Goal: Book appointment/travel/reservation

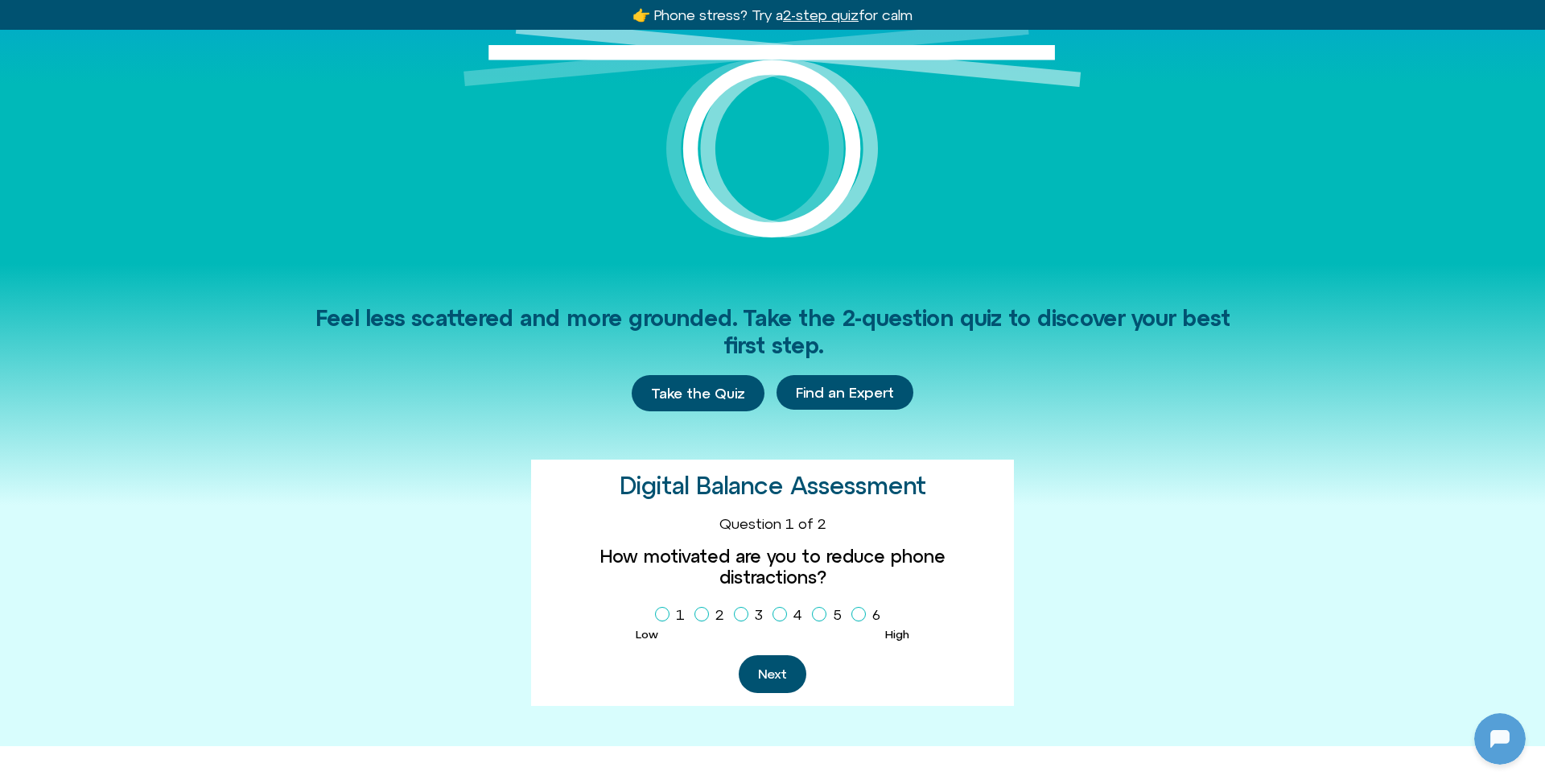
scroll to position [208, 0]
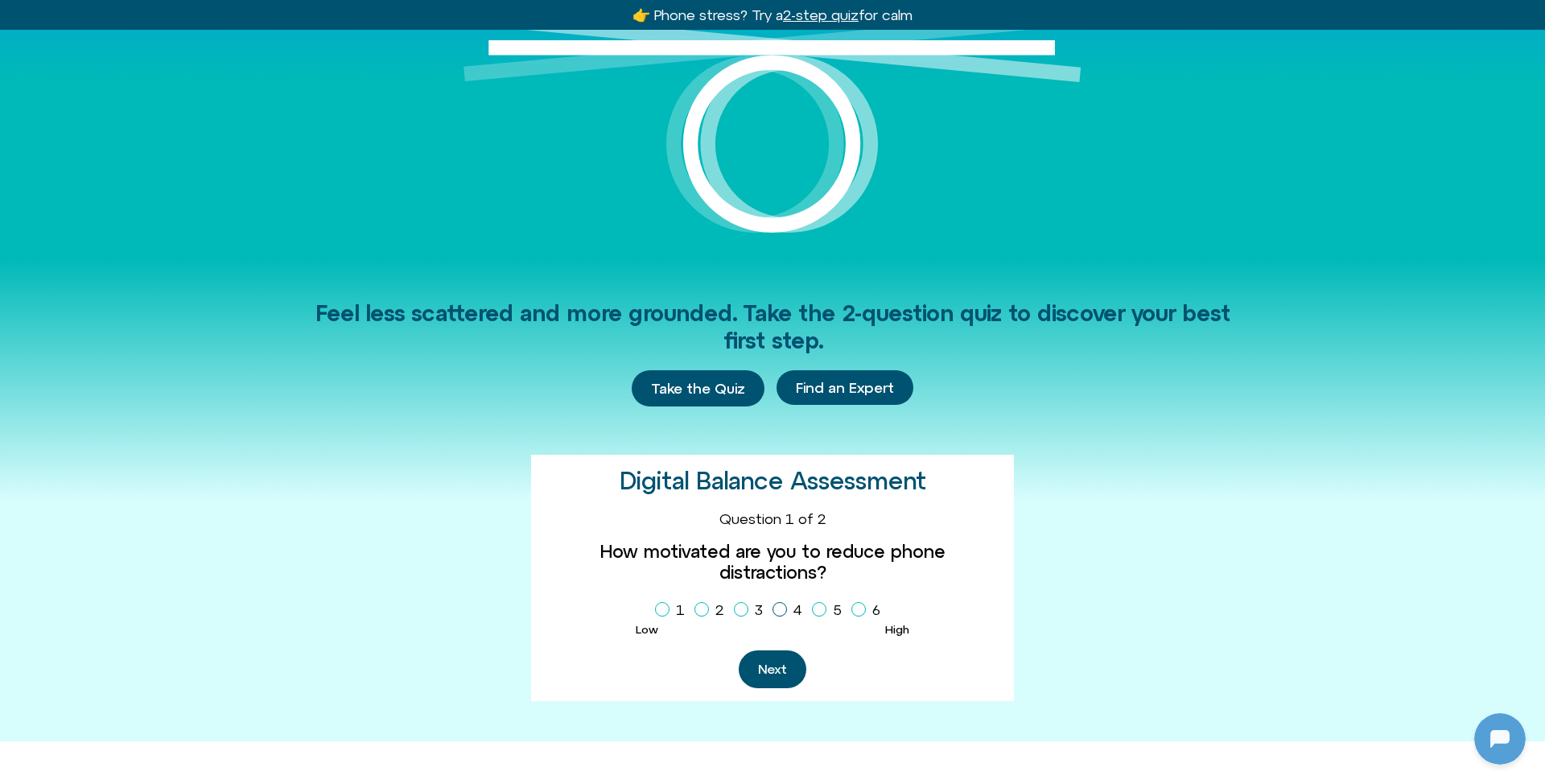
click at [781, 605] on icon "Homepage Sign Up" at bounding box center [779, 609] width 9 height 8
click at [781, 650] on button "Next" at bounding box center [772, 669] width 68 height 38
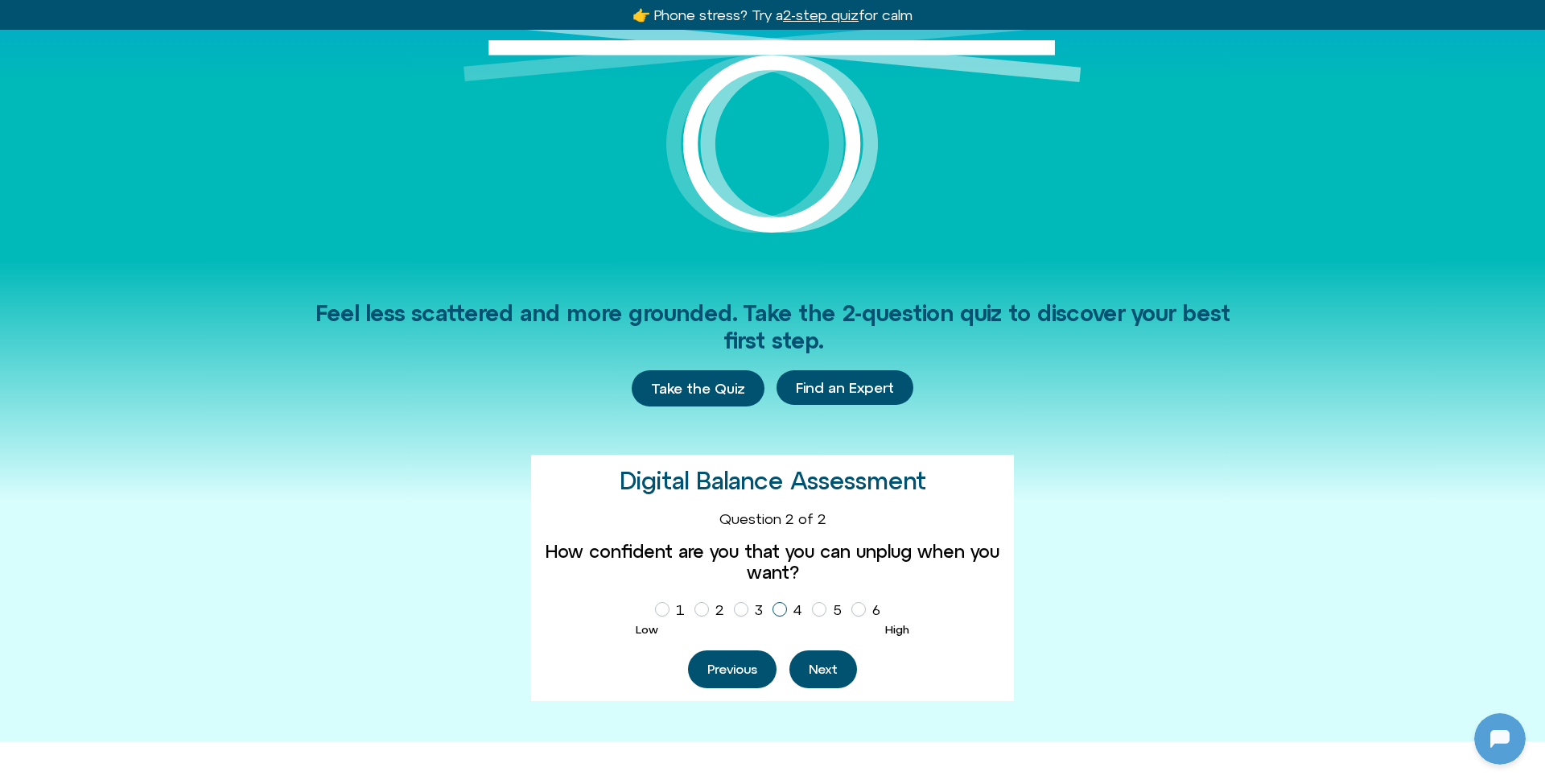
click at [775, 605] on icon "Homepage Sign Up" at bounding box center [779, 609] width 9 height 8
click at [808, 663] on button "Next" at bounding box center [823, 669] width 68 height 38
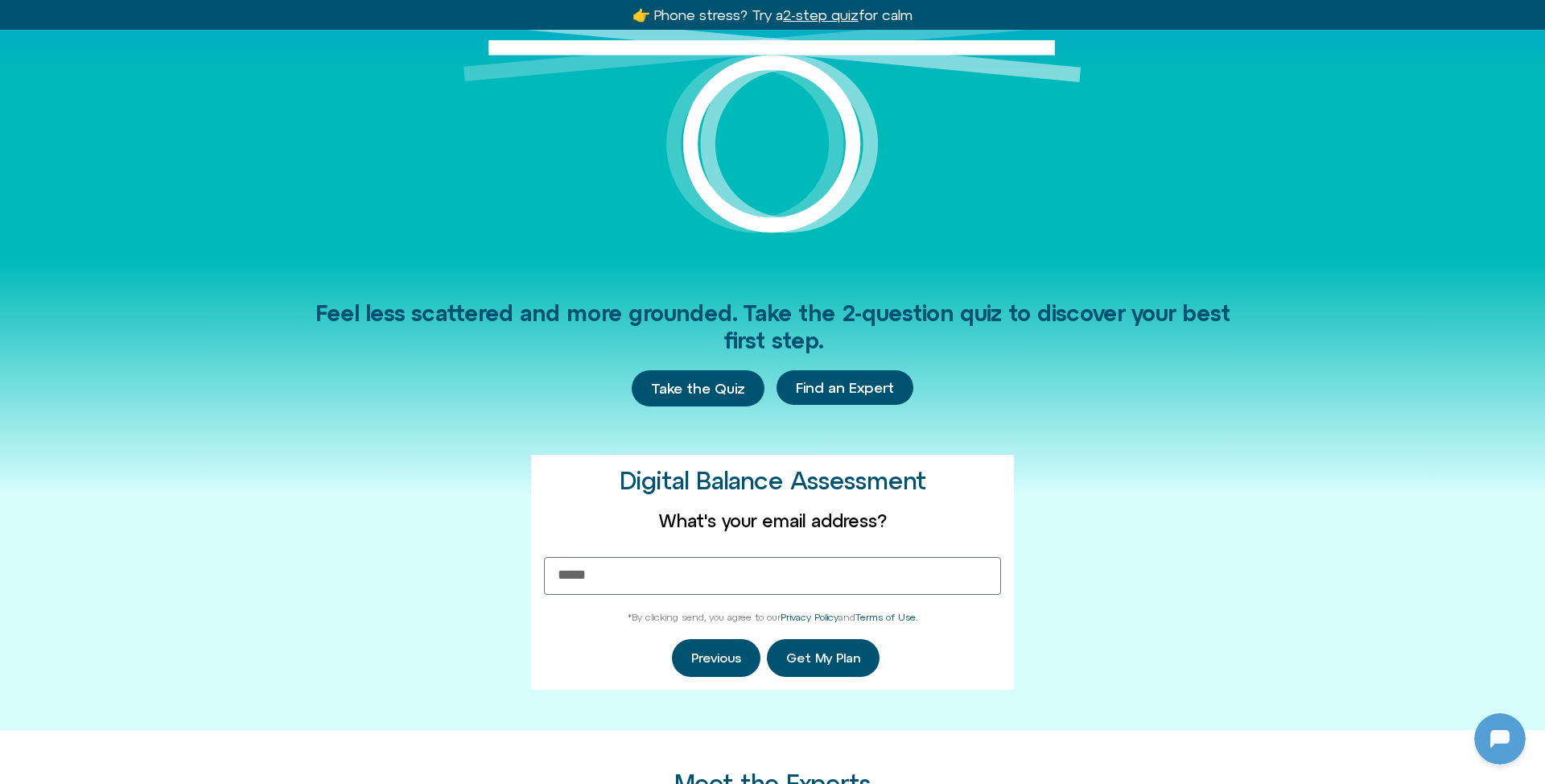
click at [484, 681] on div "Feel less scattered and more grounded. Take the 2-question quiz to discover you…" at bounding box center [772, 494] width 917 height 471
click at [698, 656] on button "Previous" at bounding box center [716, 657] width 89 height 38
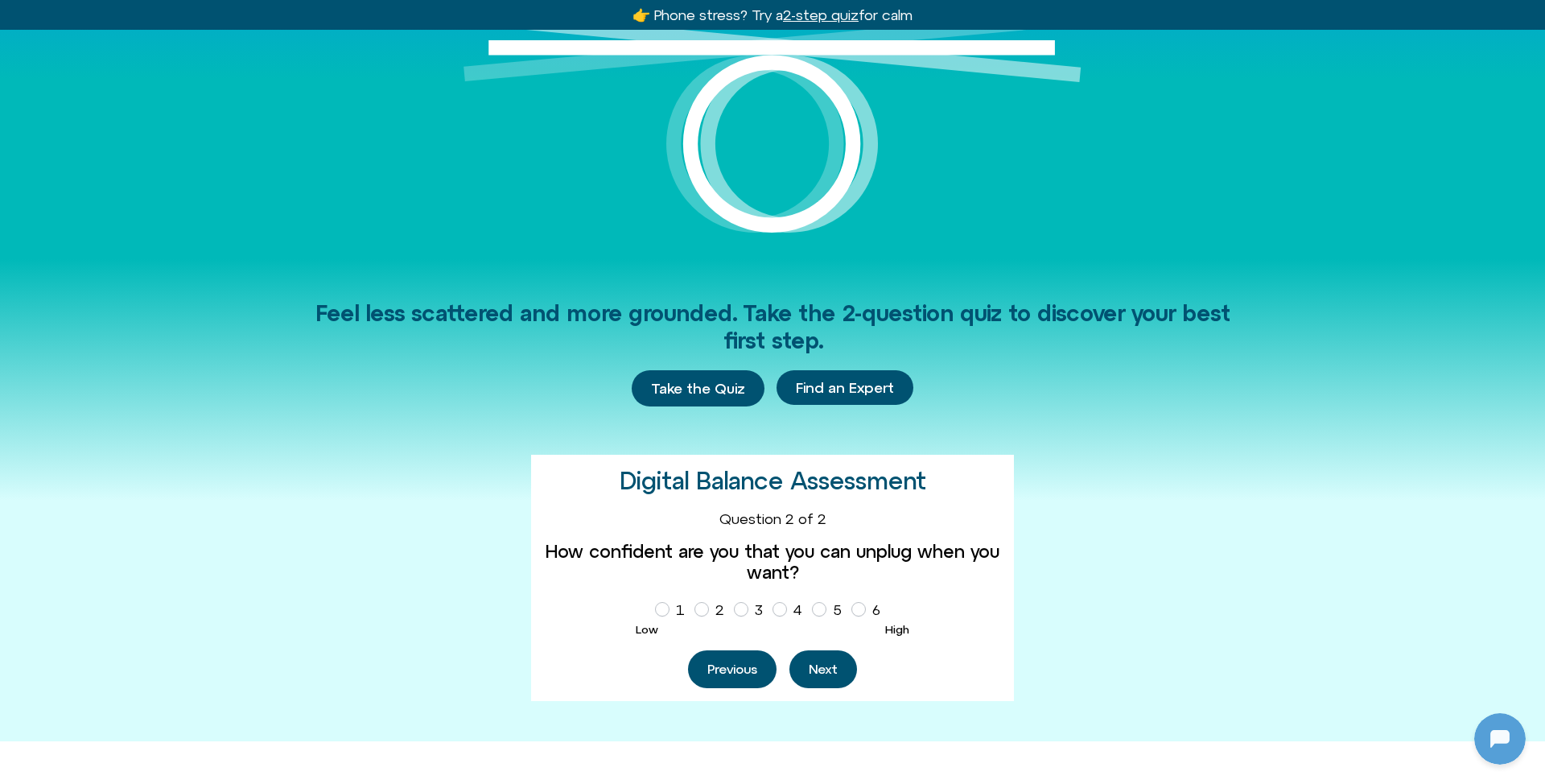
click at [698, 656] on button "Previous" at bounding box center [733, 669] width 89 height 38
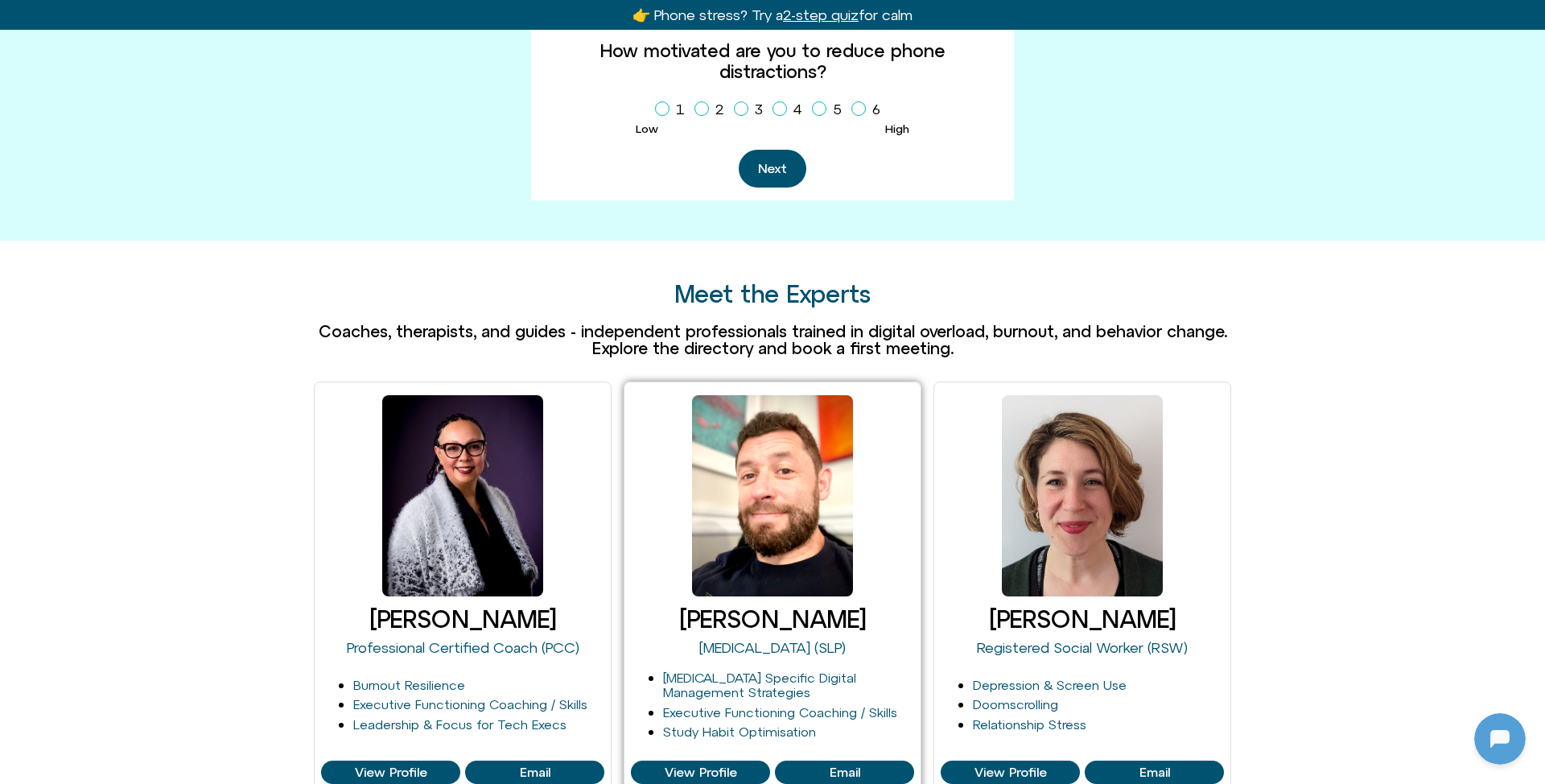
scroll to position [797, 0]
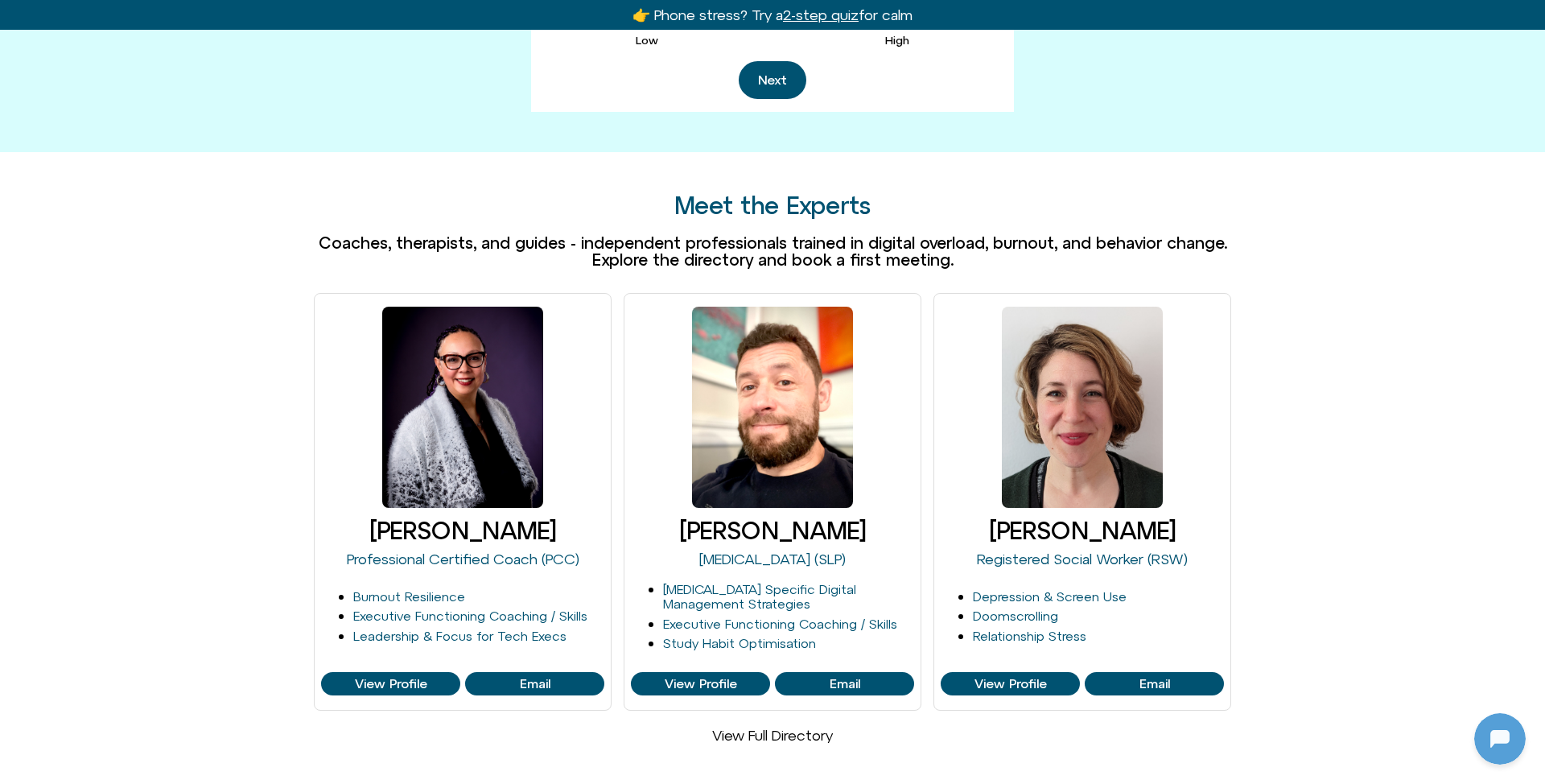
click at [787, 727] on link "View Full Directory" at bounding box center [772, 735] width 121 height 17
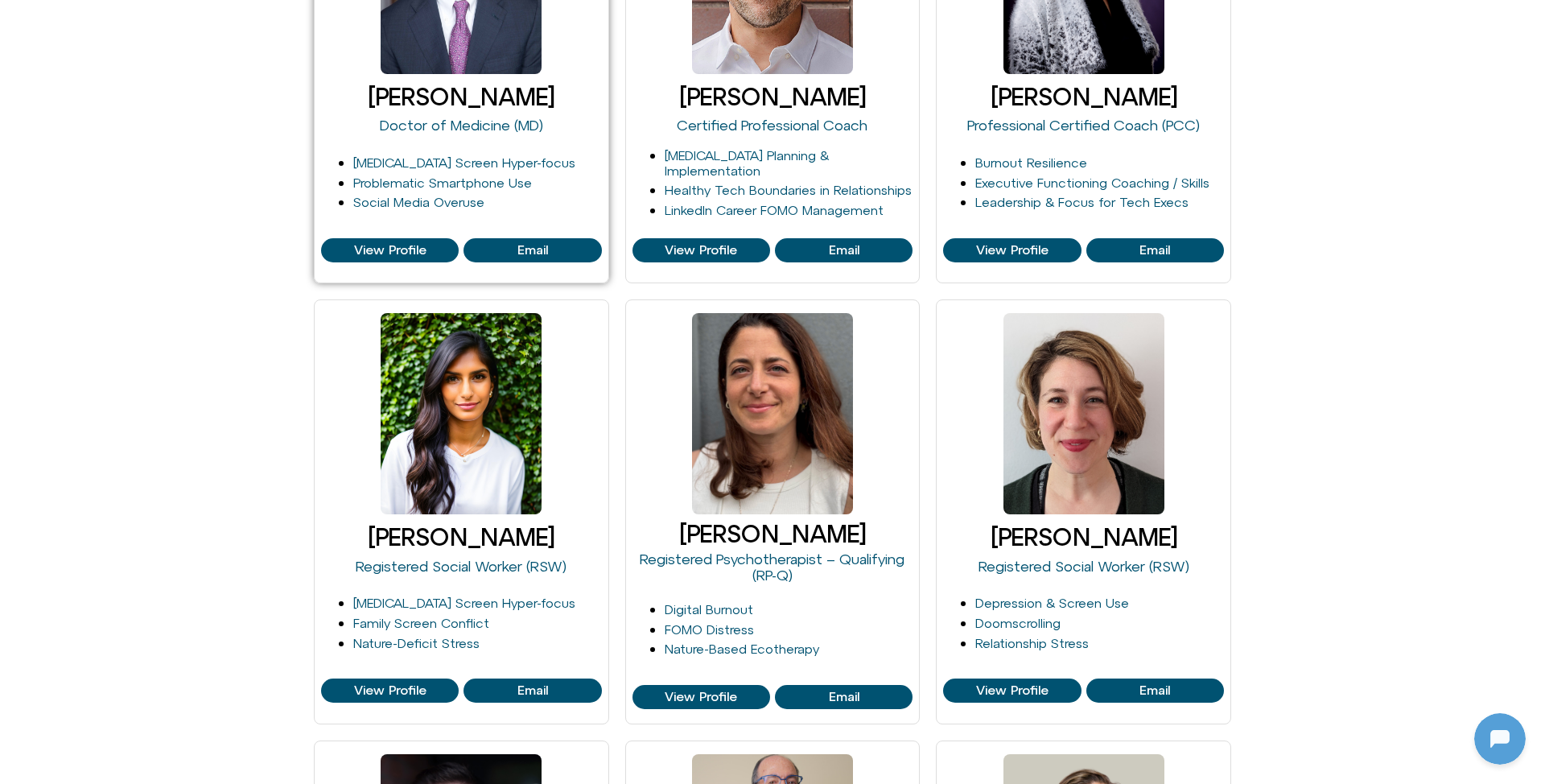
scroll to position [904, 0]
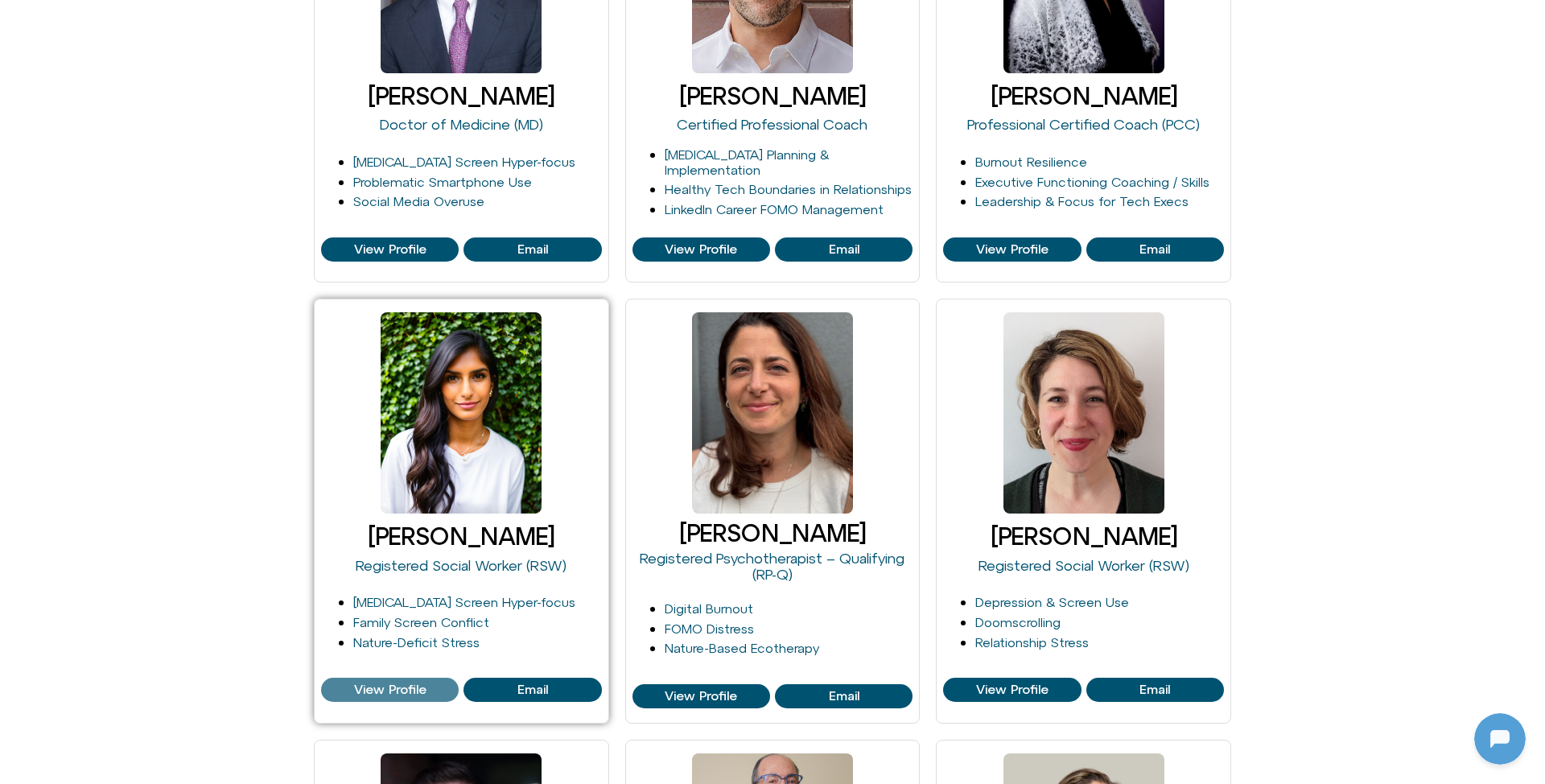
click at [382, 682] on span "View Profile" at bounding box center [390, 689] width 73 height 15
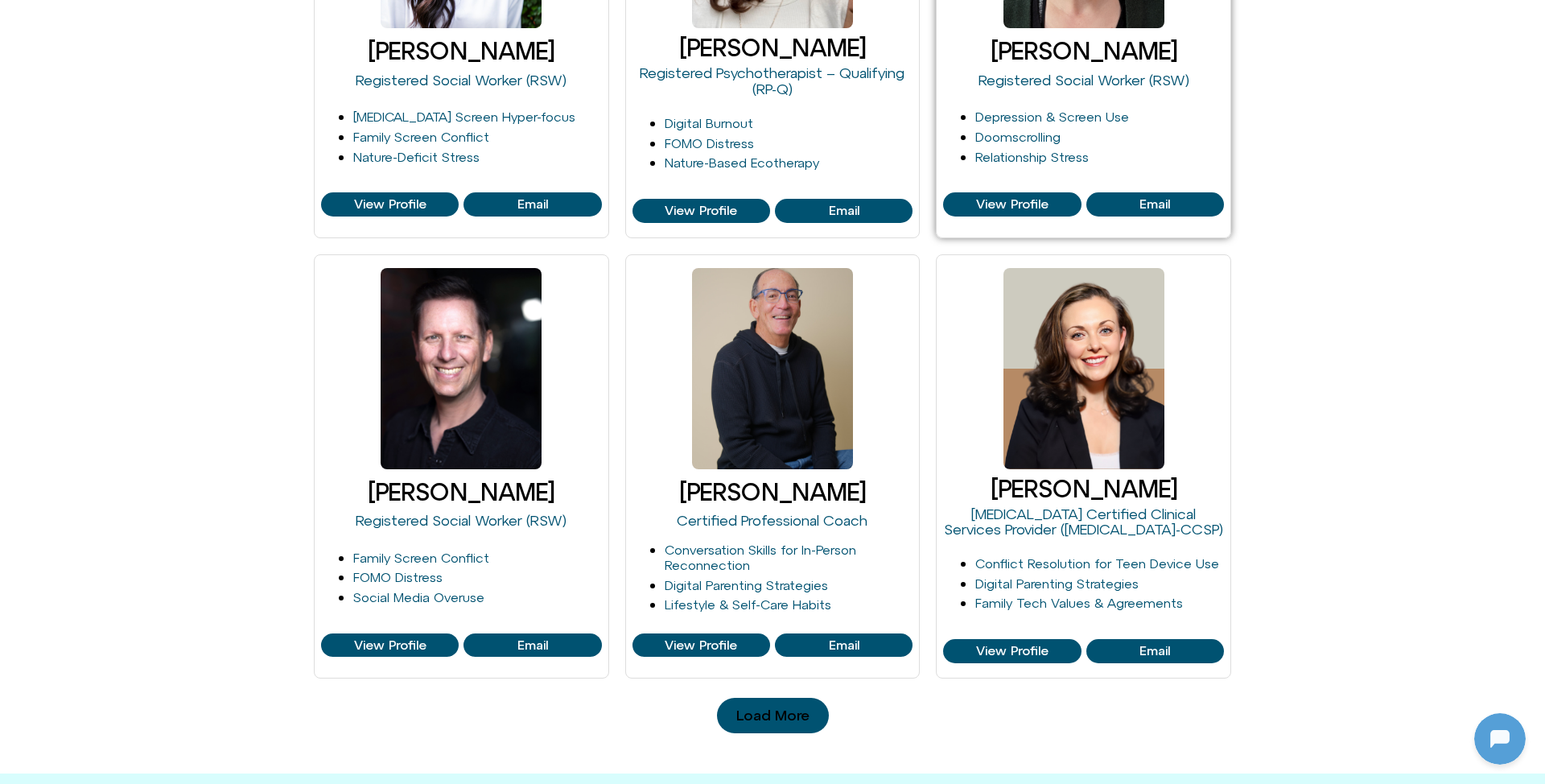
scroll to position [1389, 0]
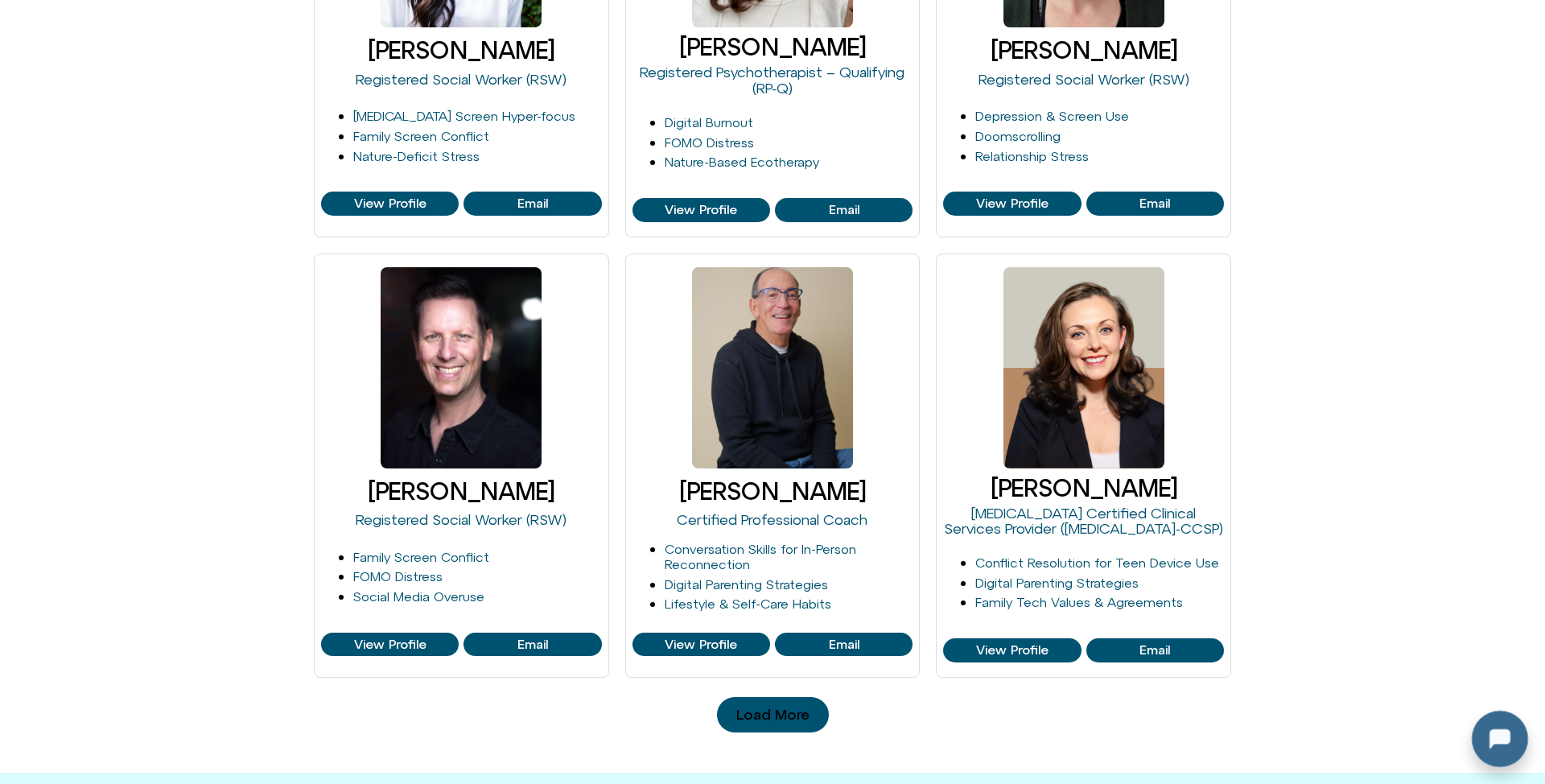
click at [1495, 732] on div at bounding box center [1496, 735] width 51 height 51
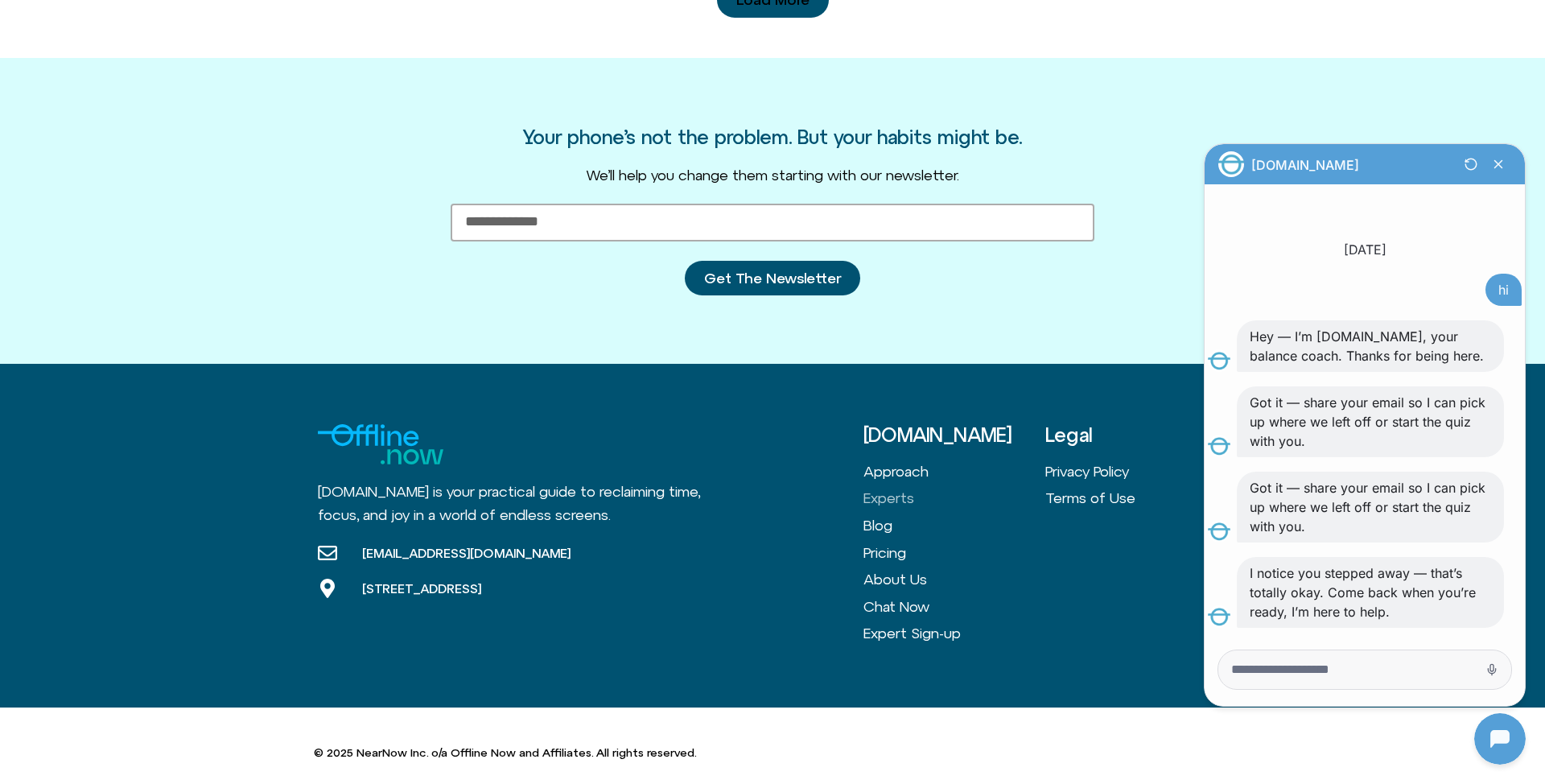
scroll to position [2103, 0]
click at [899, 526] on link "Blog" at bounding box center [954, 526] width 182 height 27
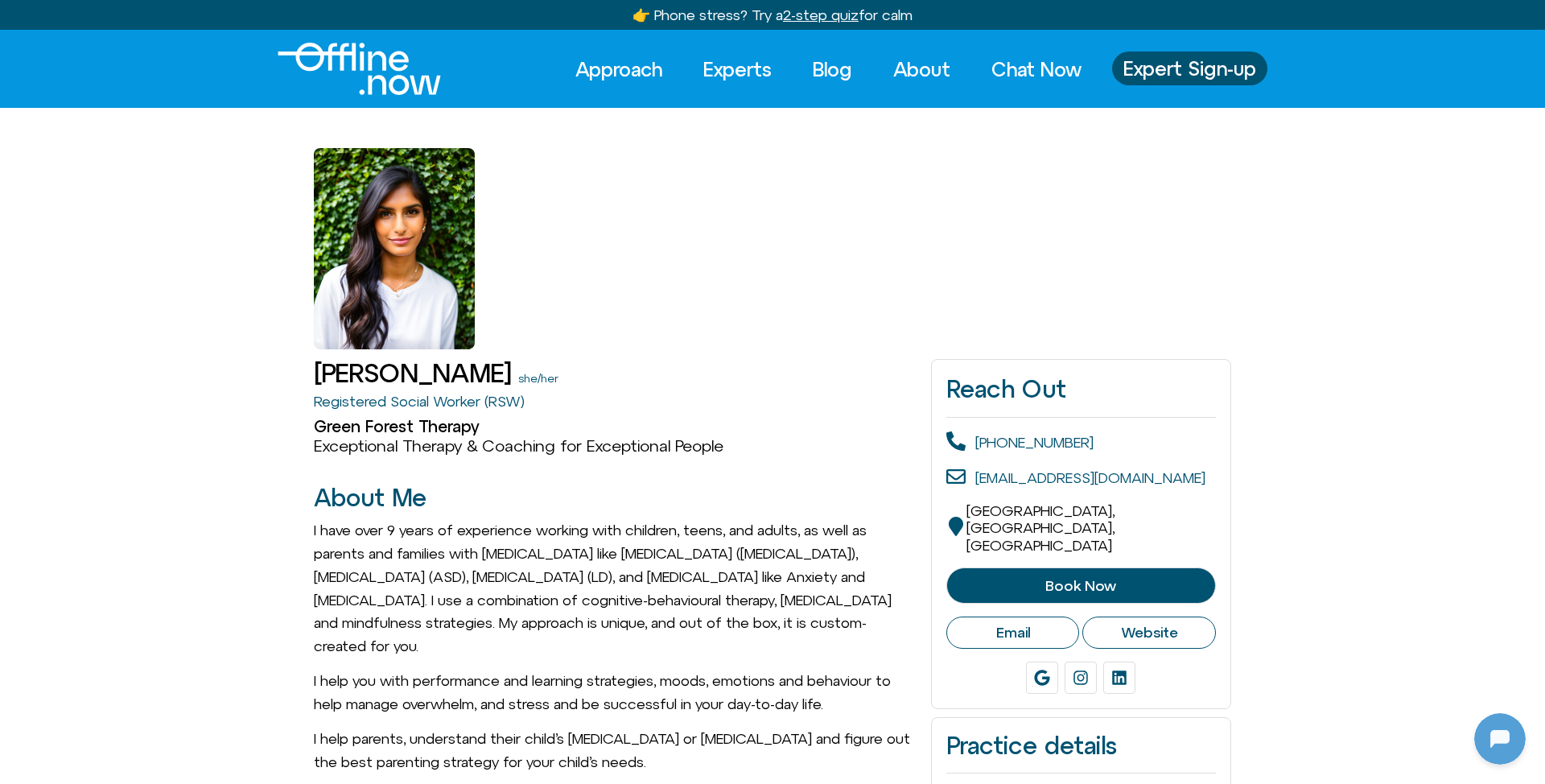
scroll to position [156, 0]
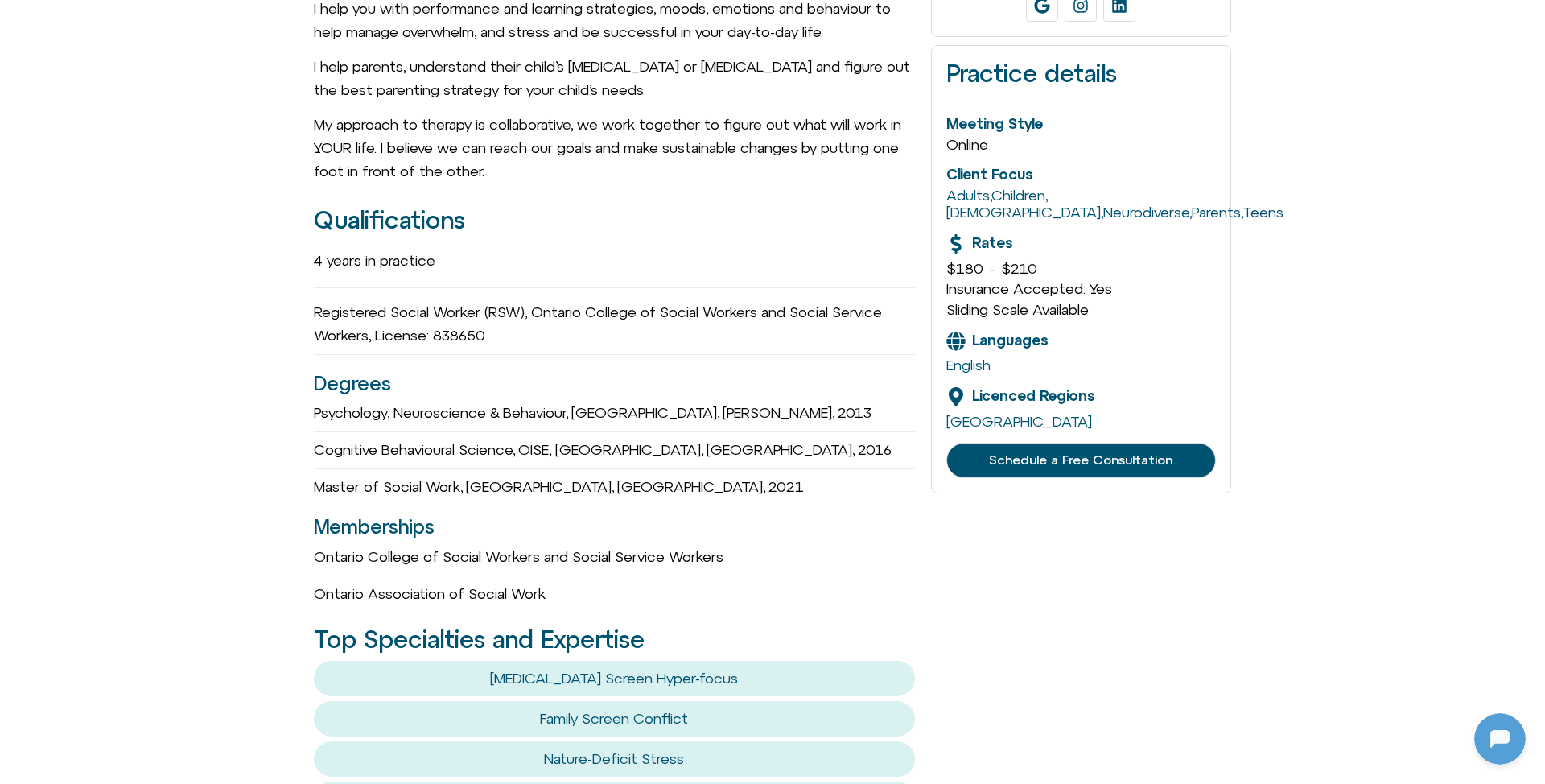
scroll to position [769, 0]
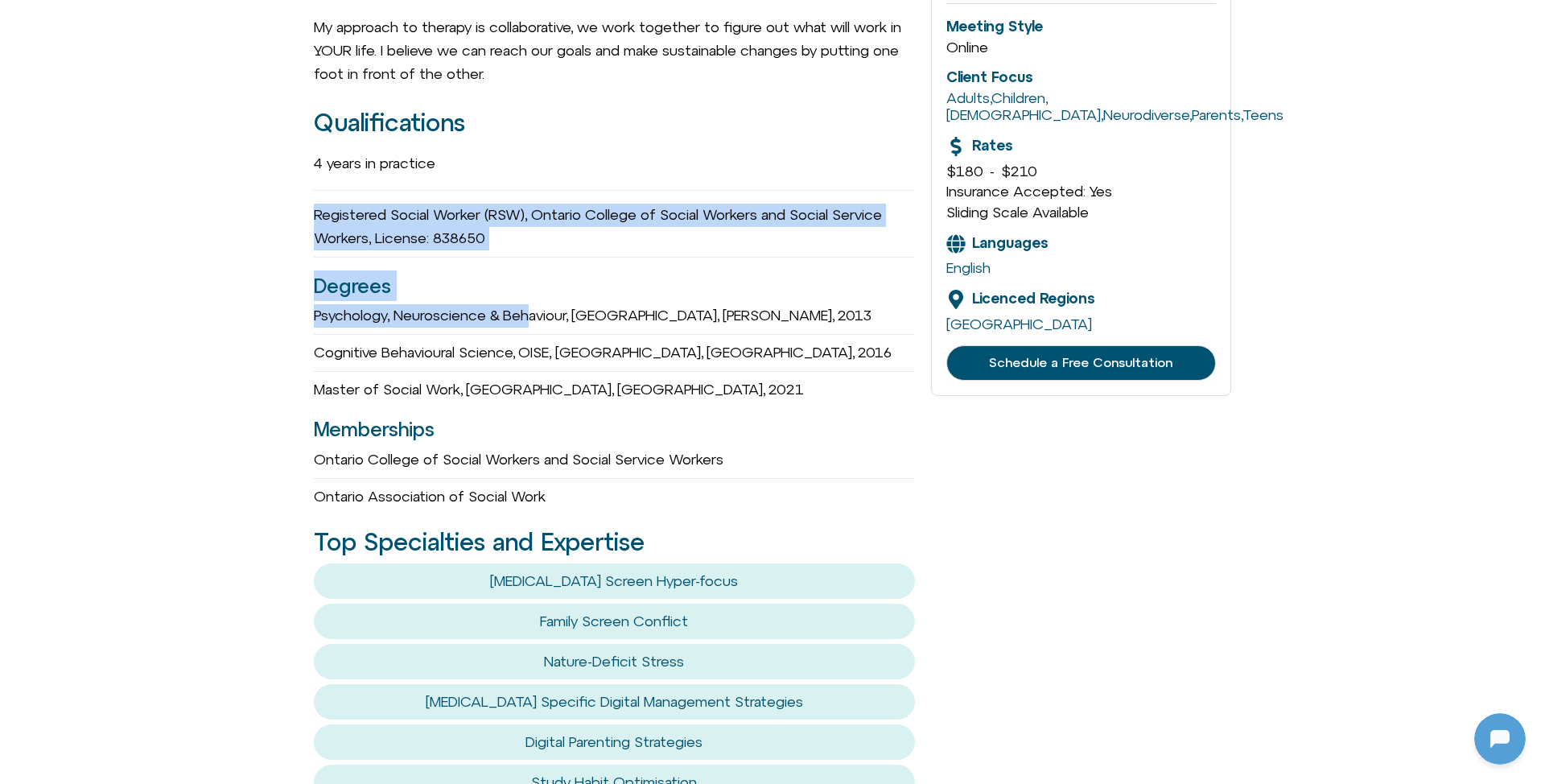
drag, startPoint x: 288, startPoint y: 198, endPoint x: 534, endPoint y: 305, distance: 268.3
drag, startPoint x: 528, startPoint y: 223, endPoint x: 265, endPoint y: 203, distance: 263.8
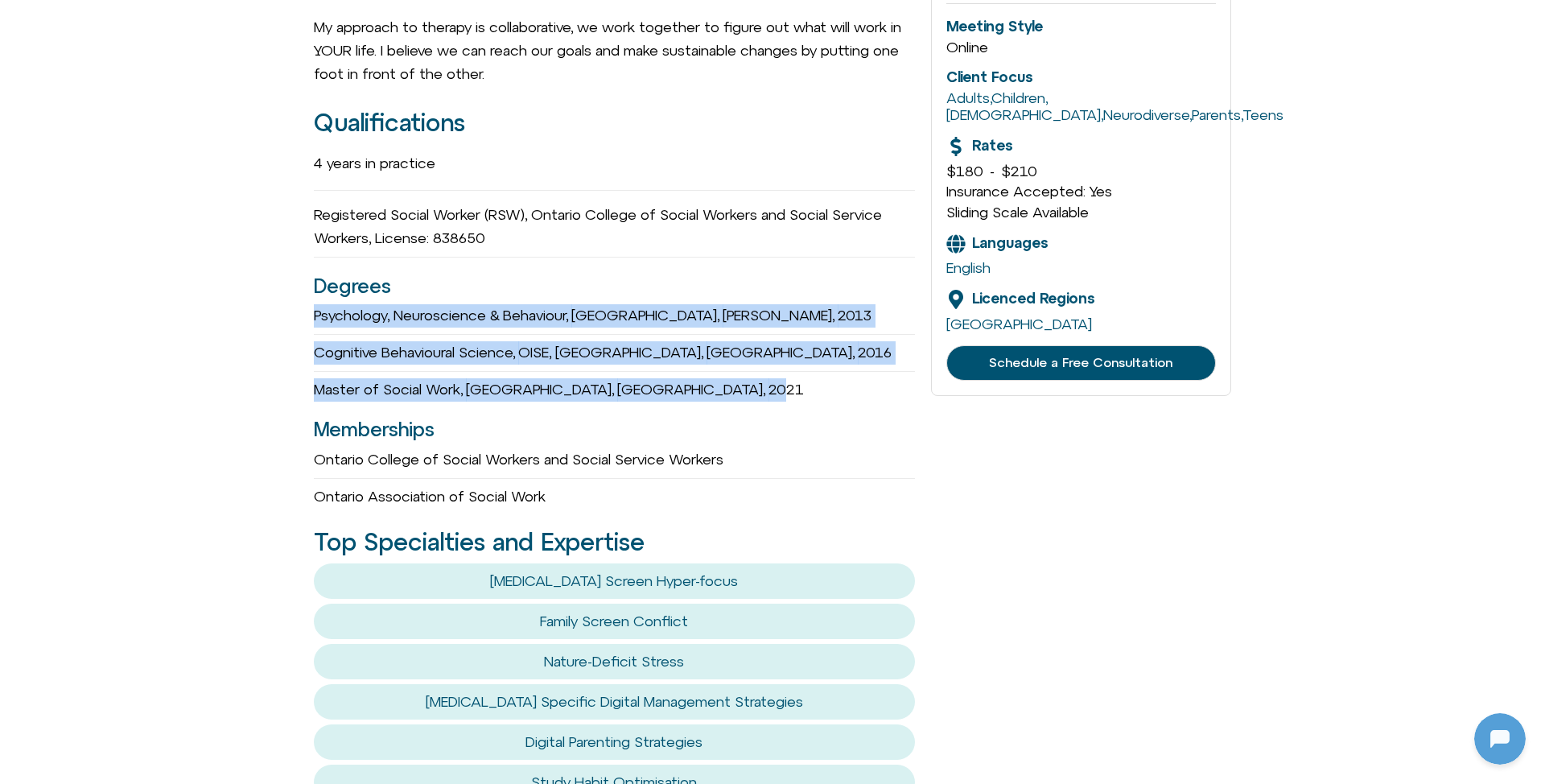
drag, startPoint x: 286, startPoint y: 297, endPoint x: 701, endPoint y: 374, distance: 422.1
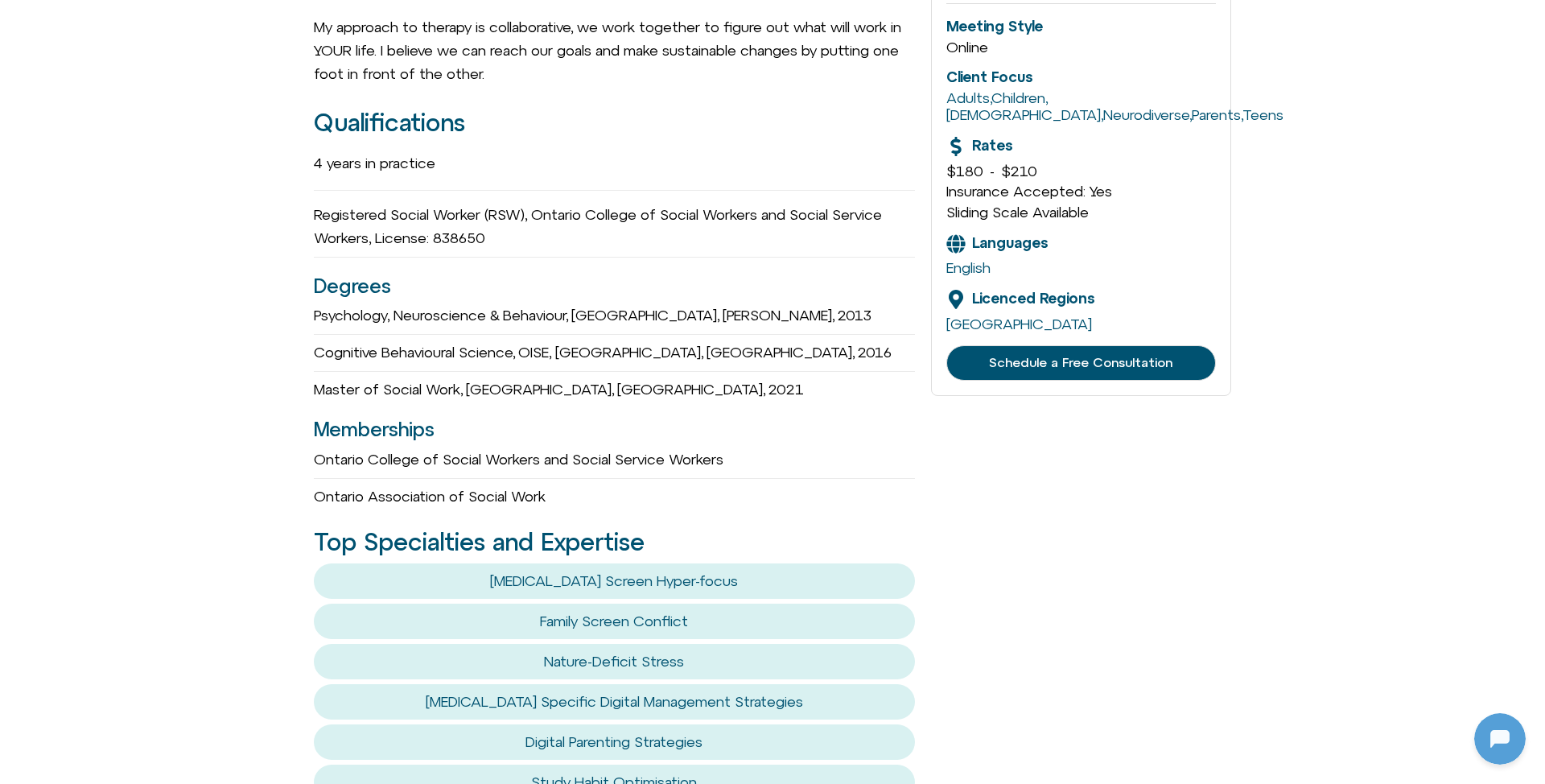
click at [810, 391] on div "4 years in practice Registered Social Worker (RSW), Ontario College of Social W…" at bounding box center [614, 325] width 601 height 363
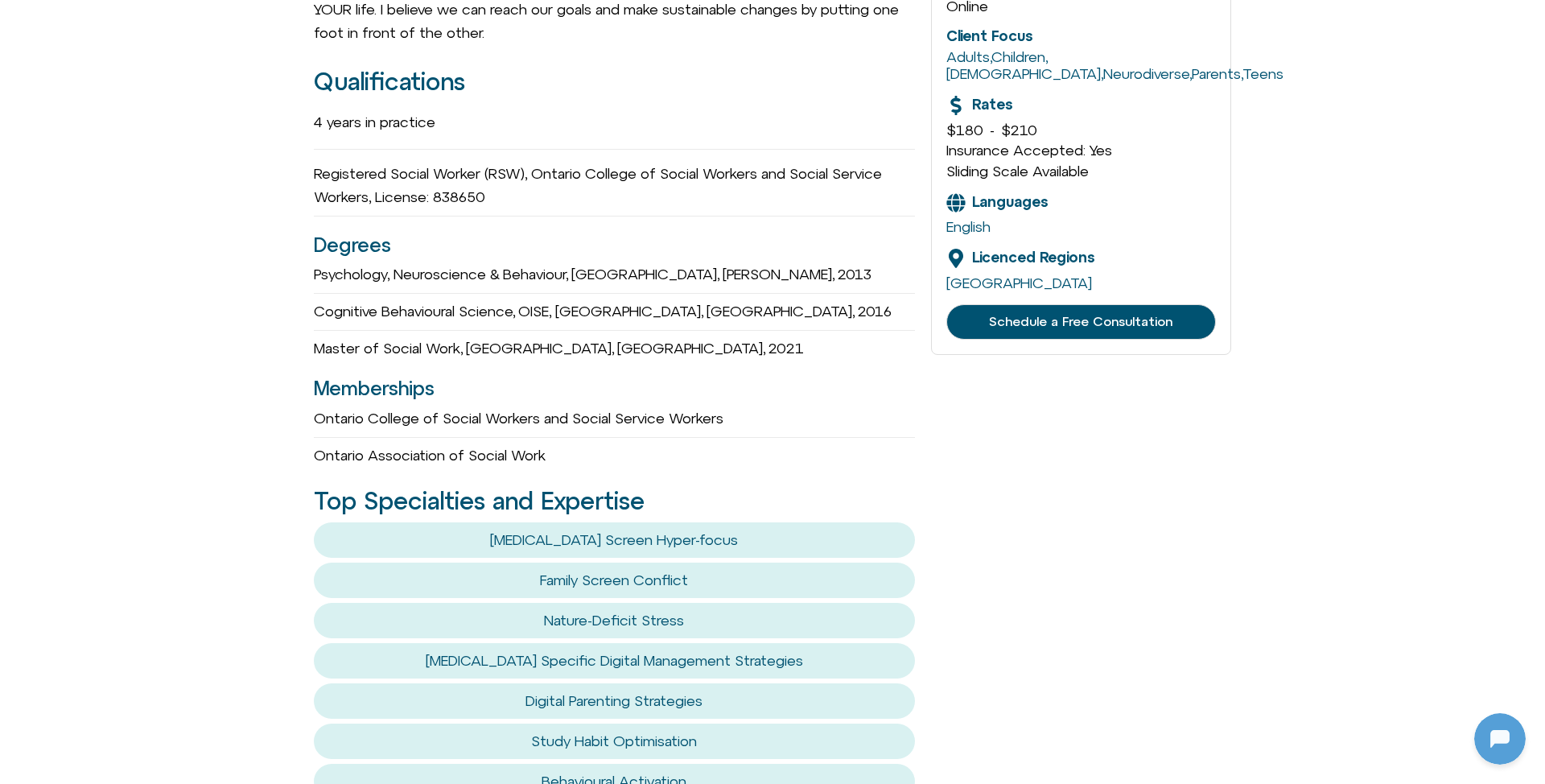
scroll to position [810, 0]
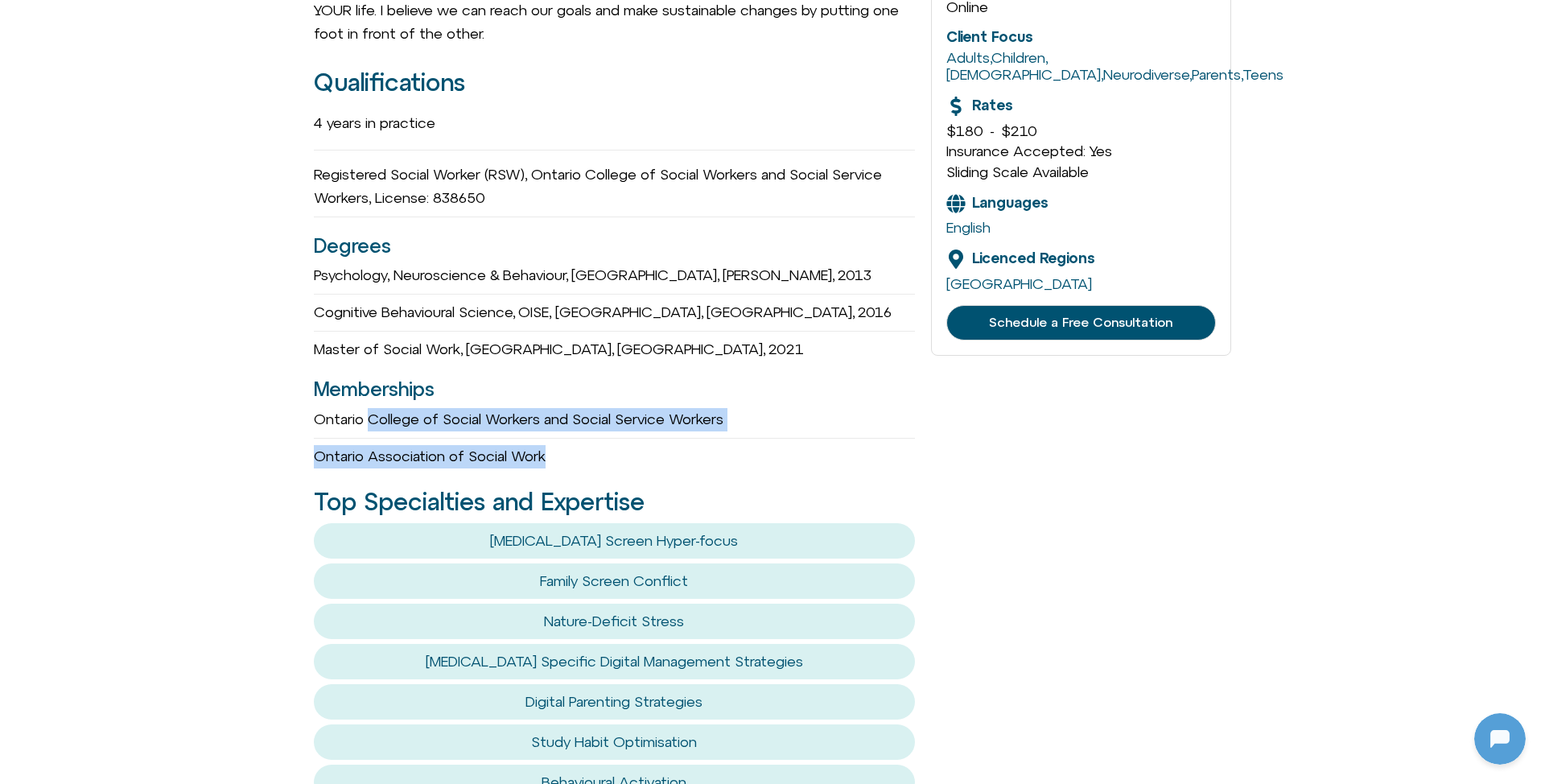
drag, startPoint x: 691, startPoint y: 433, endPoint x: 373, endPoint y: 413, distance: 318.6
click at [373, 413] on div "4 years in practice Registered Social Worker (RSW), Ontario College of Social W…" at bounding box center [614, 285] width 601 height 363
click at [373, 413] on span "Ontario College of Social Workers and Social Service Workers" at bounding box center [518, 419] width 410 height 17
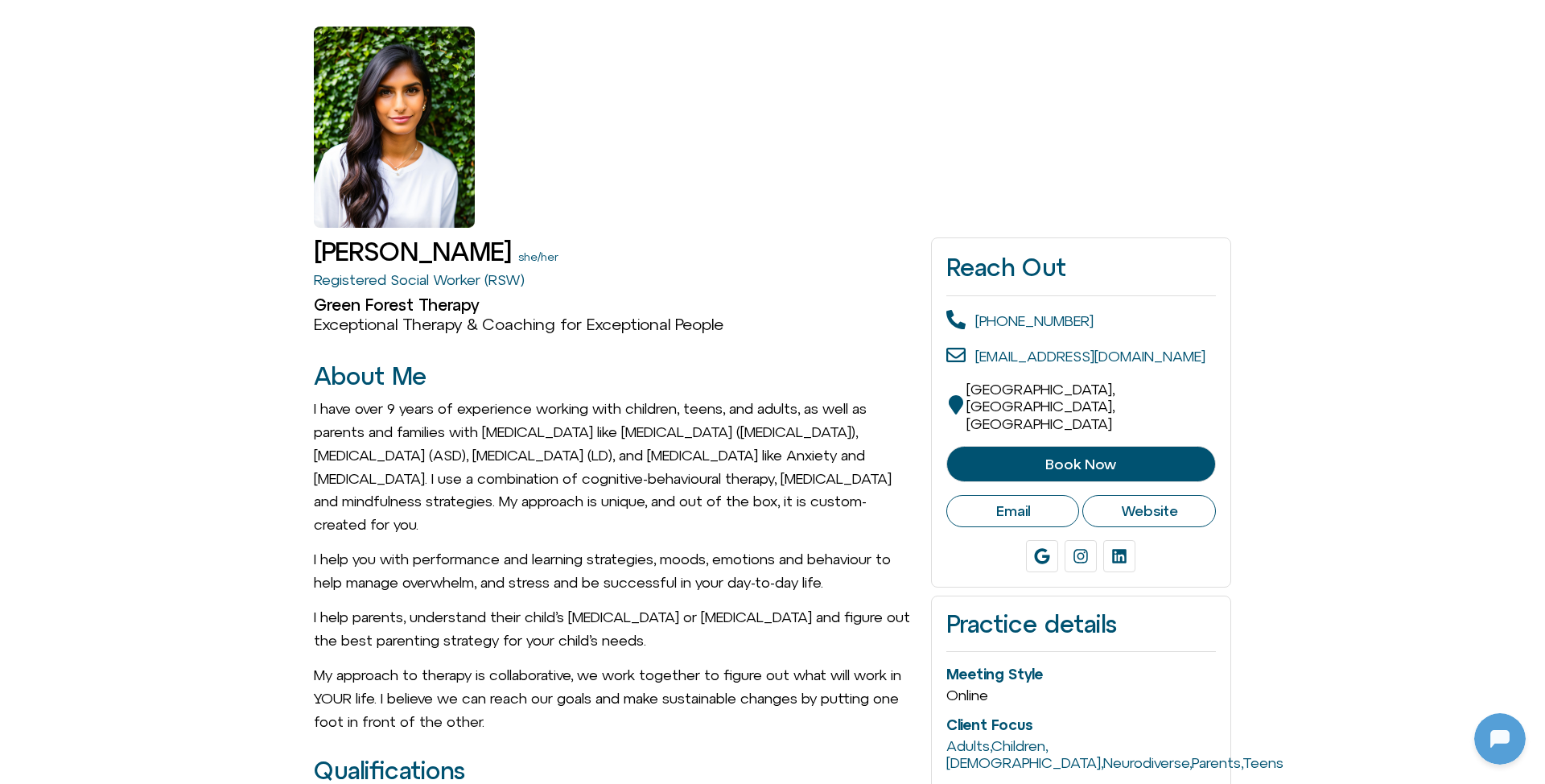
scroll to position [121, 0]
click at [1018, 457] on span "Book Now" at bounding box center [1081, 464] width 229 height 16
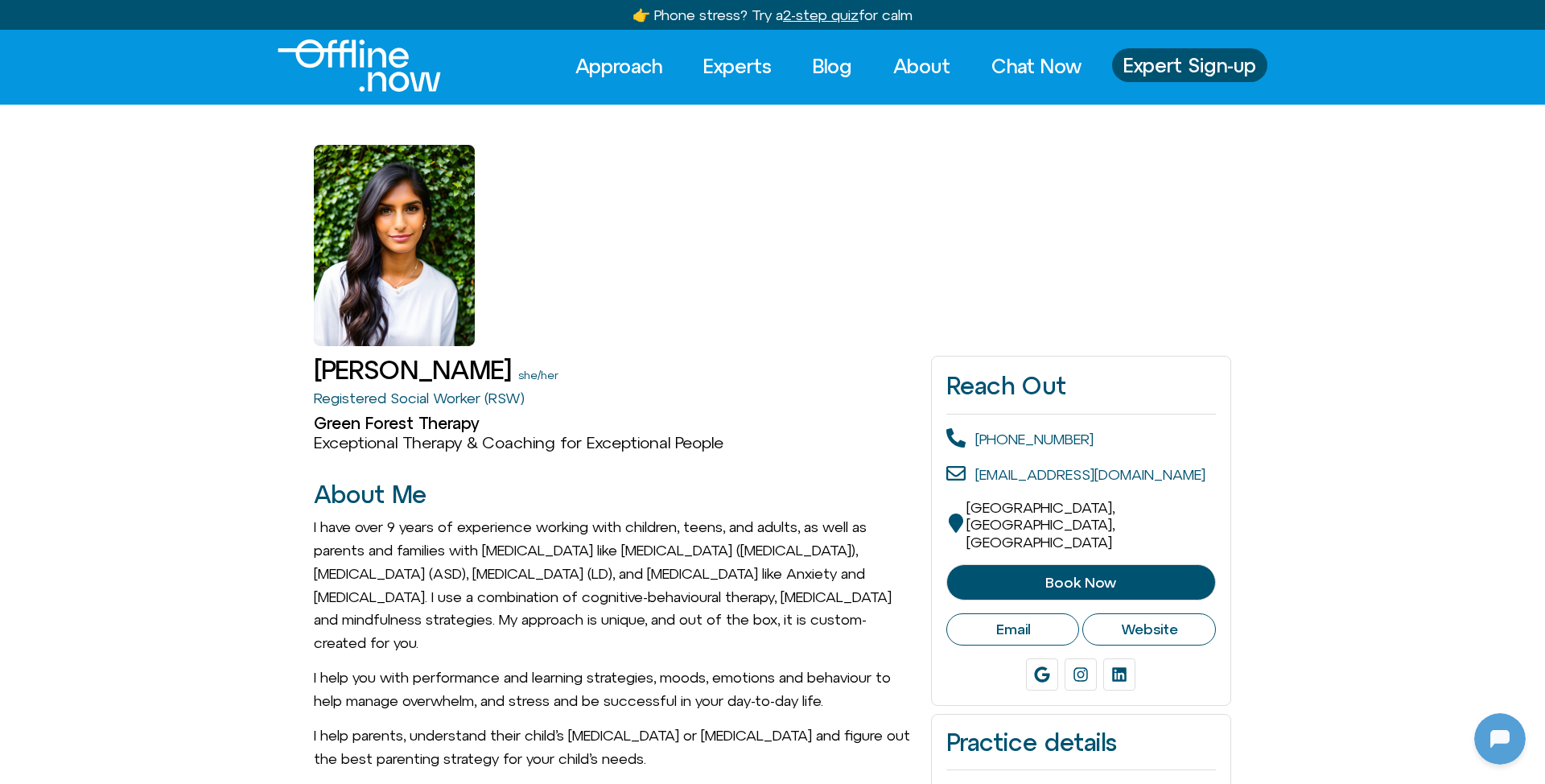
scroll to position [0, 0]
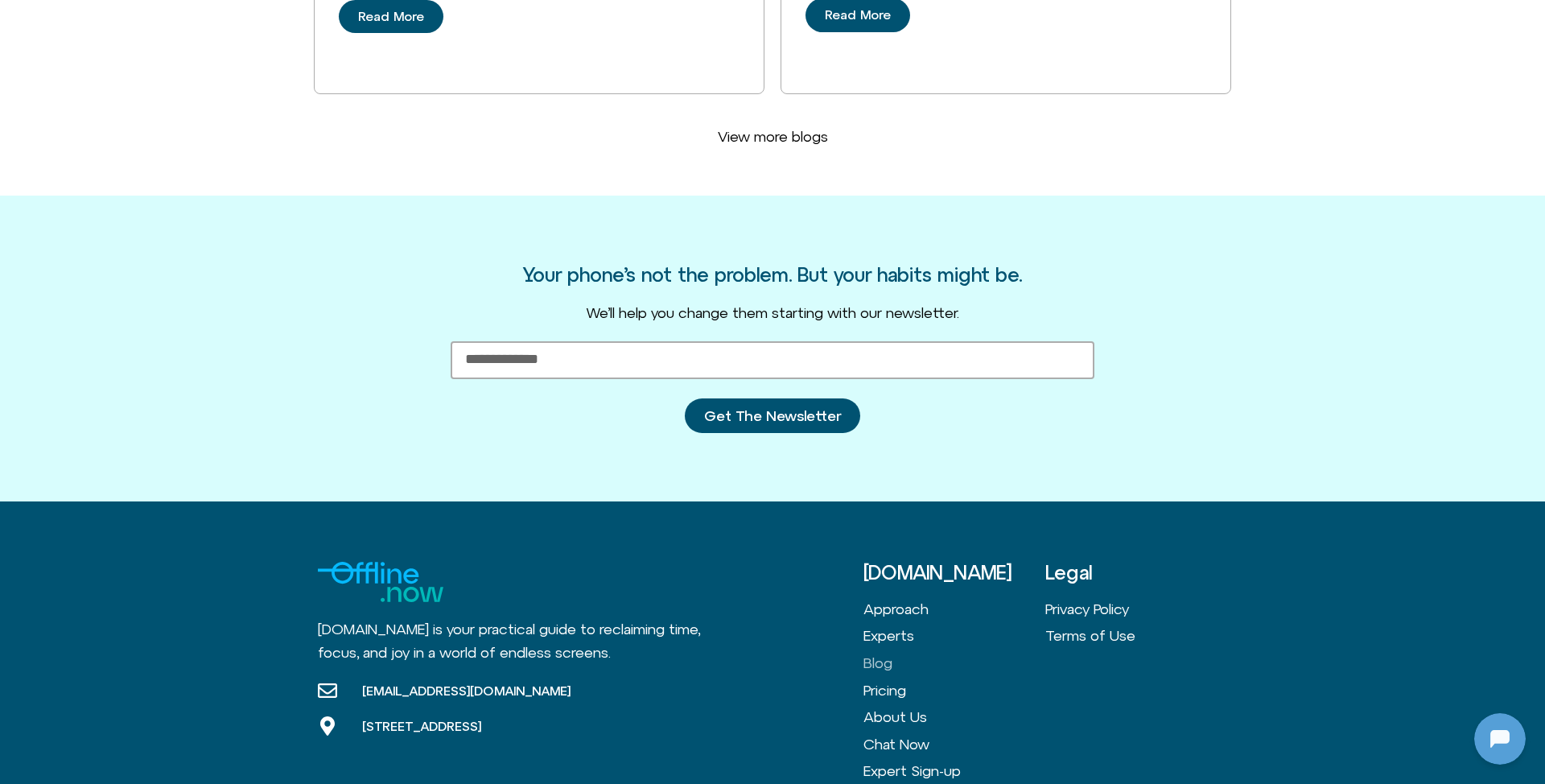
scroll to position [4362, 0]
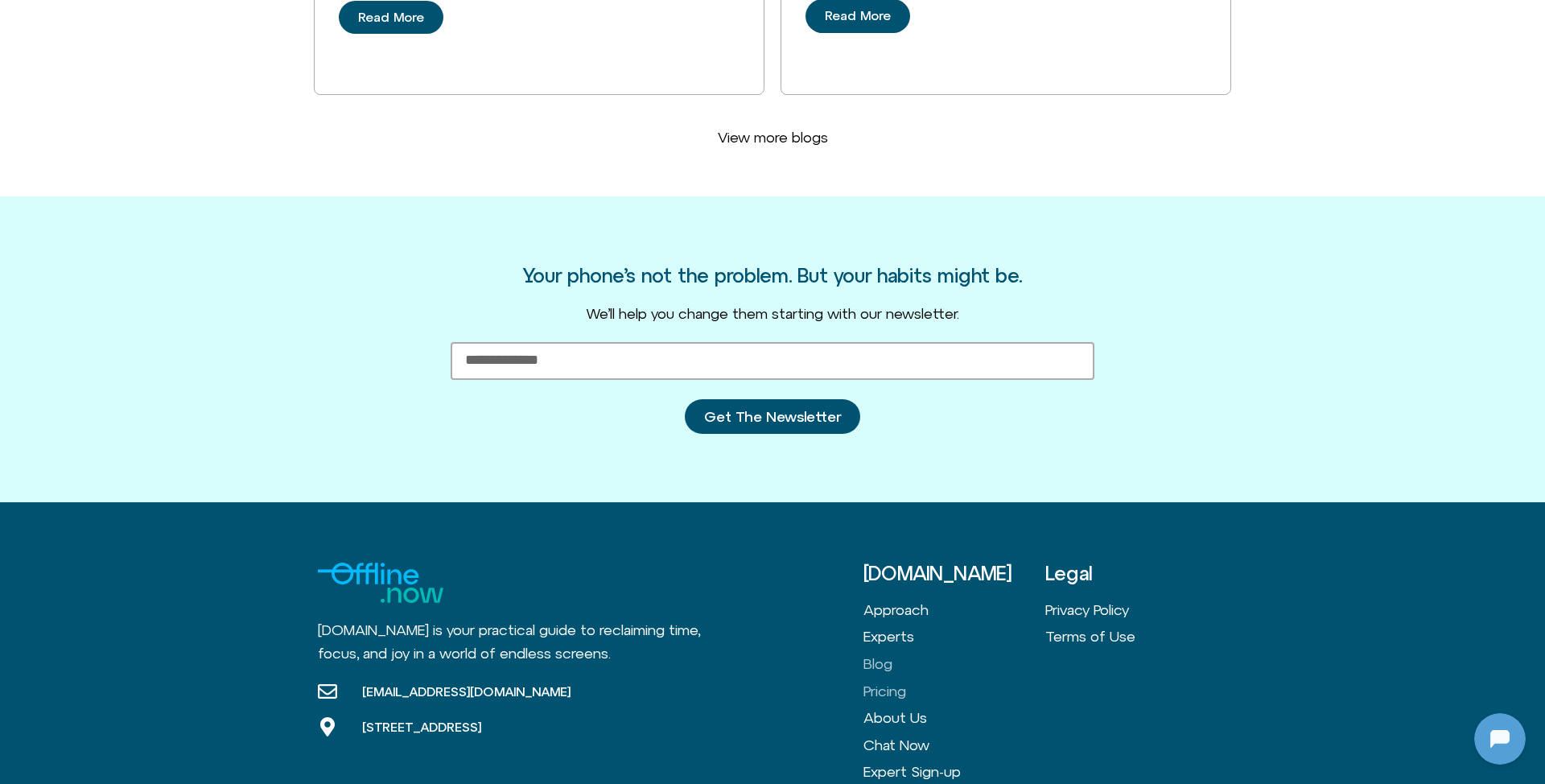
click at [898, 677] on link "Pricing" at bounding box center [954, 691] width 182 height 27
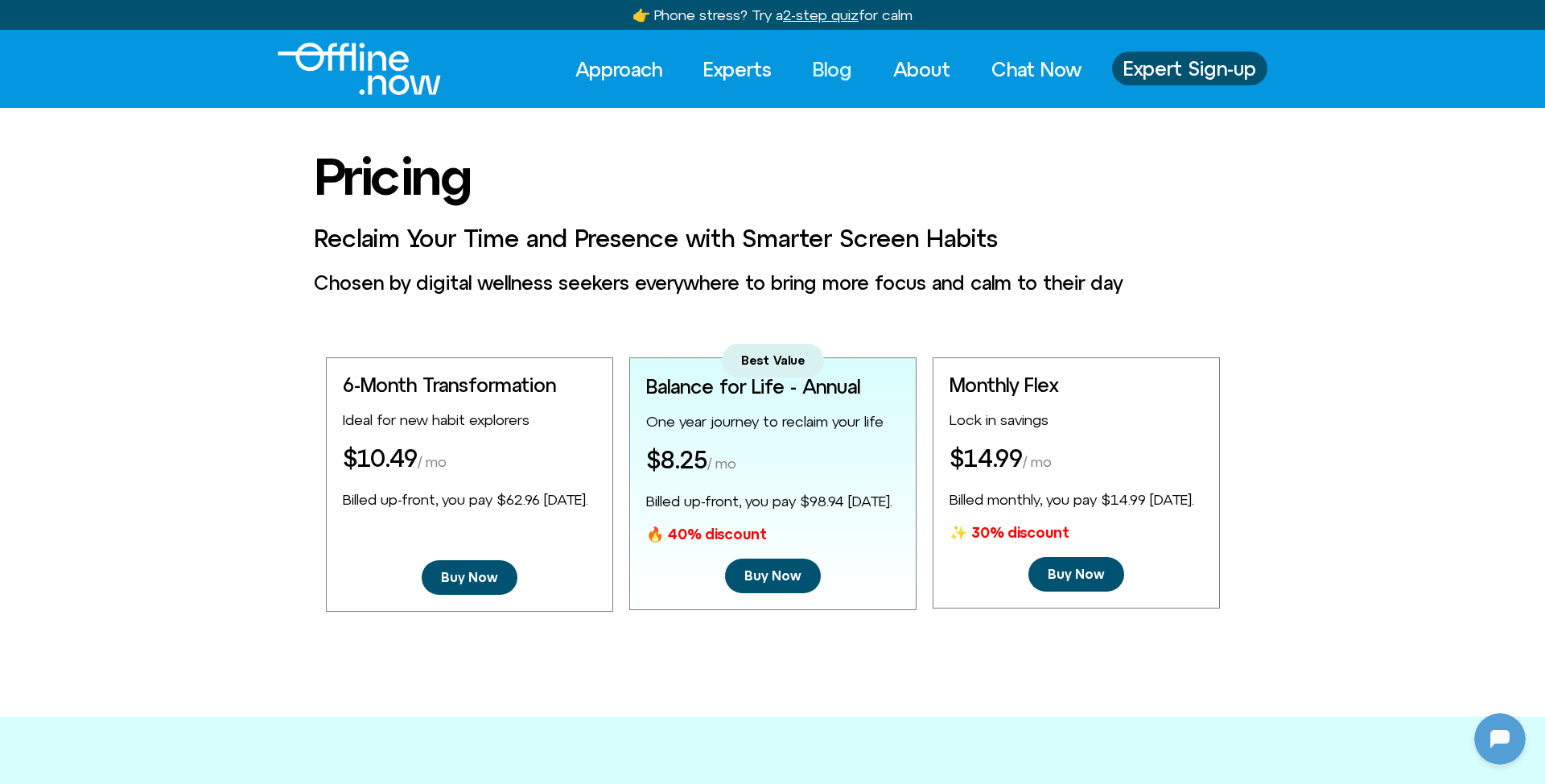
click at [829, 62] on link "Blog" at bounding box center [832, 68] width 68 height 35
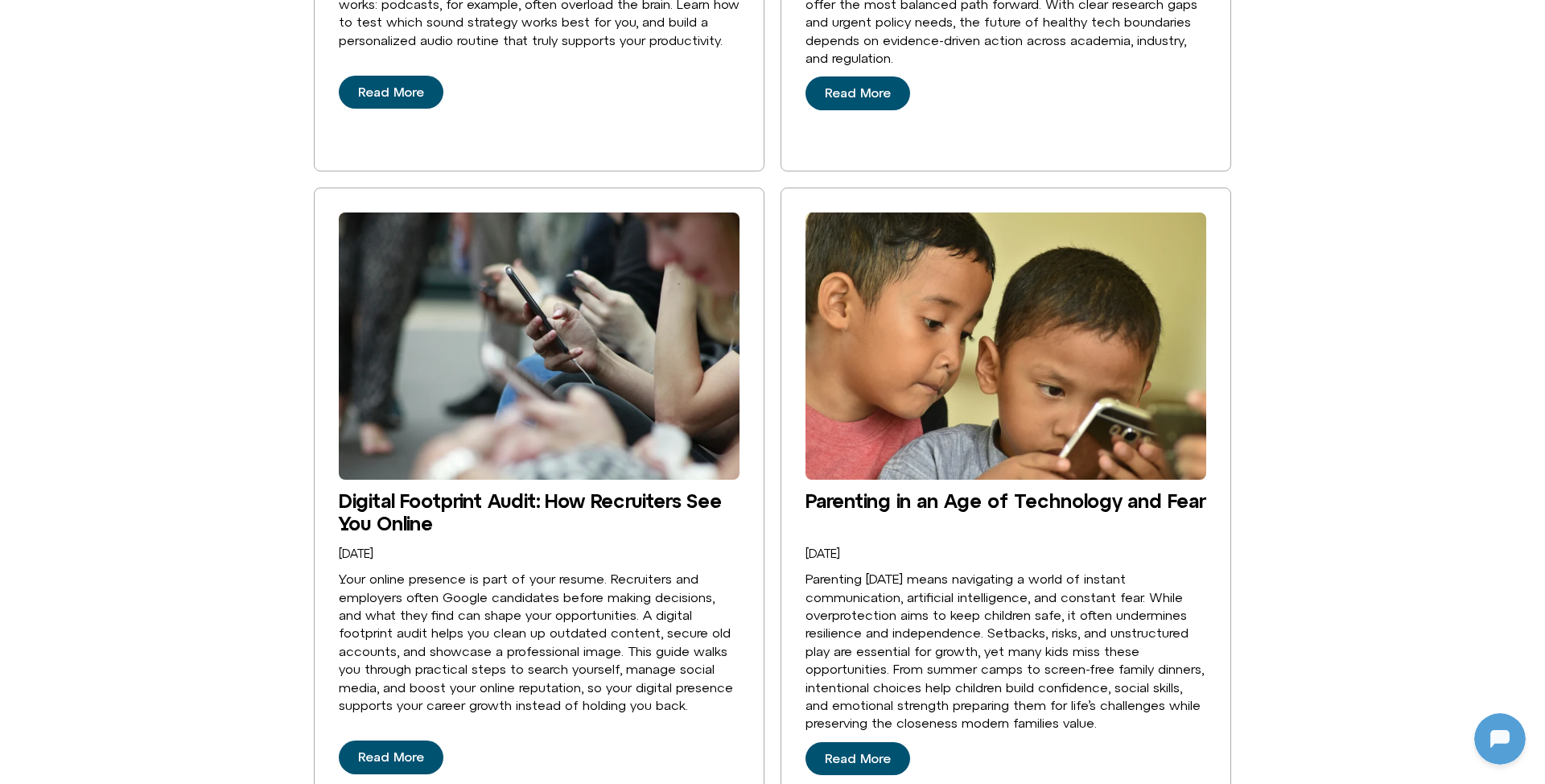
scroll to position [1627, 0]
click at [866, 741] on link "Read More" at bounding box center [858, 758] width 104 height 34
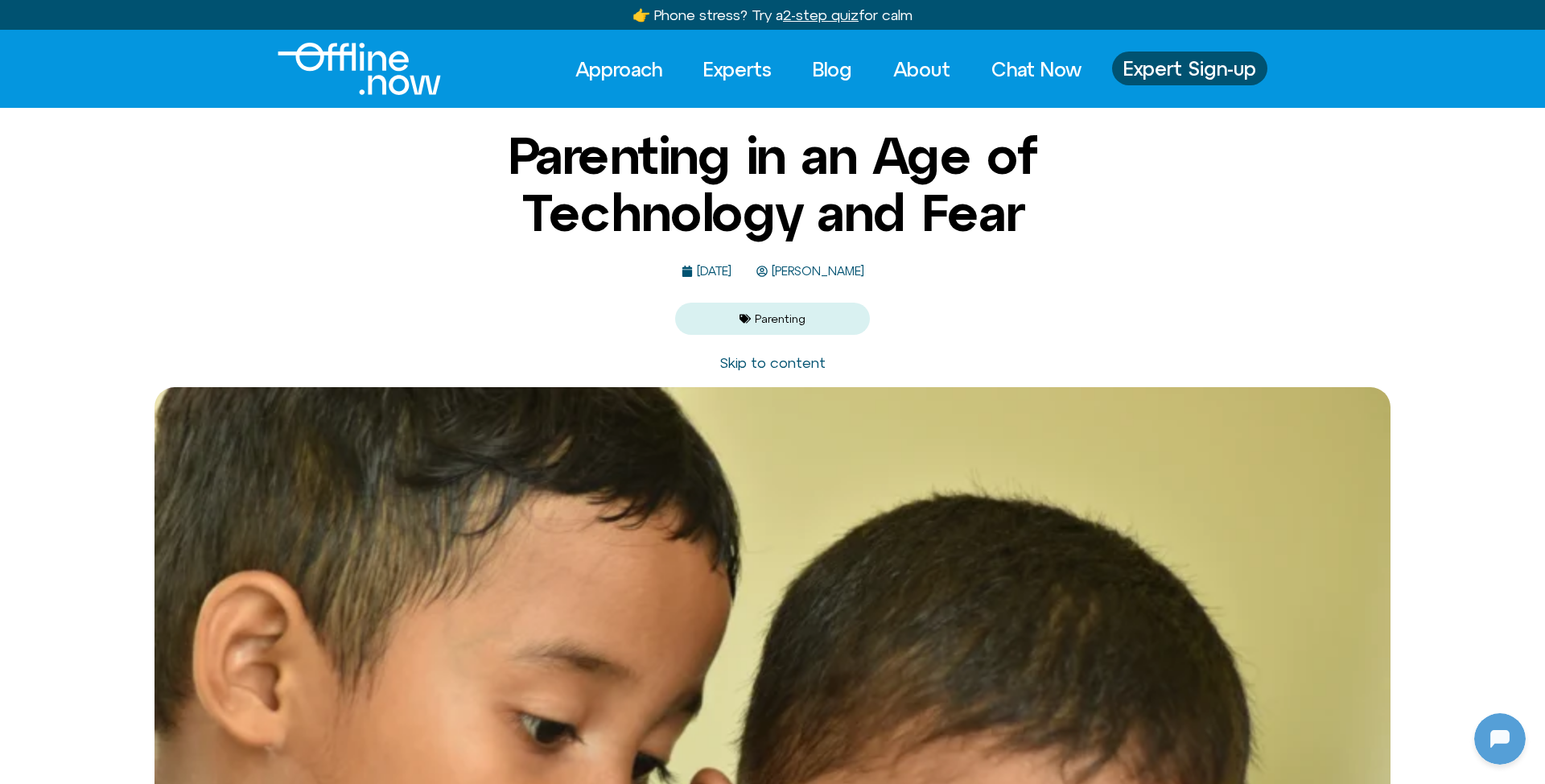
click at [864, 270] on span "[PERSON_NAME]" at bounding box center [816, 272] width 97 height 14
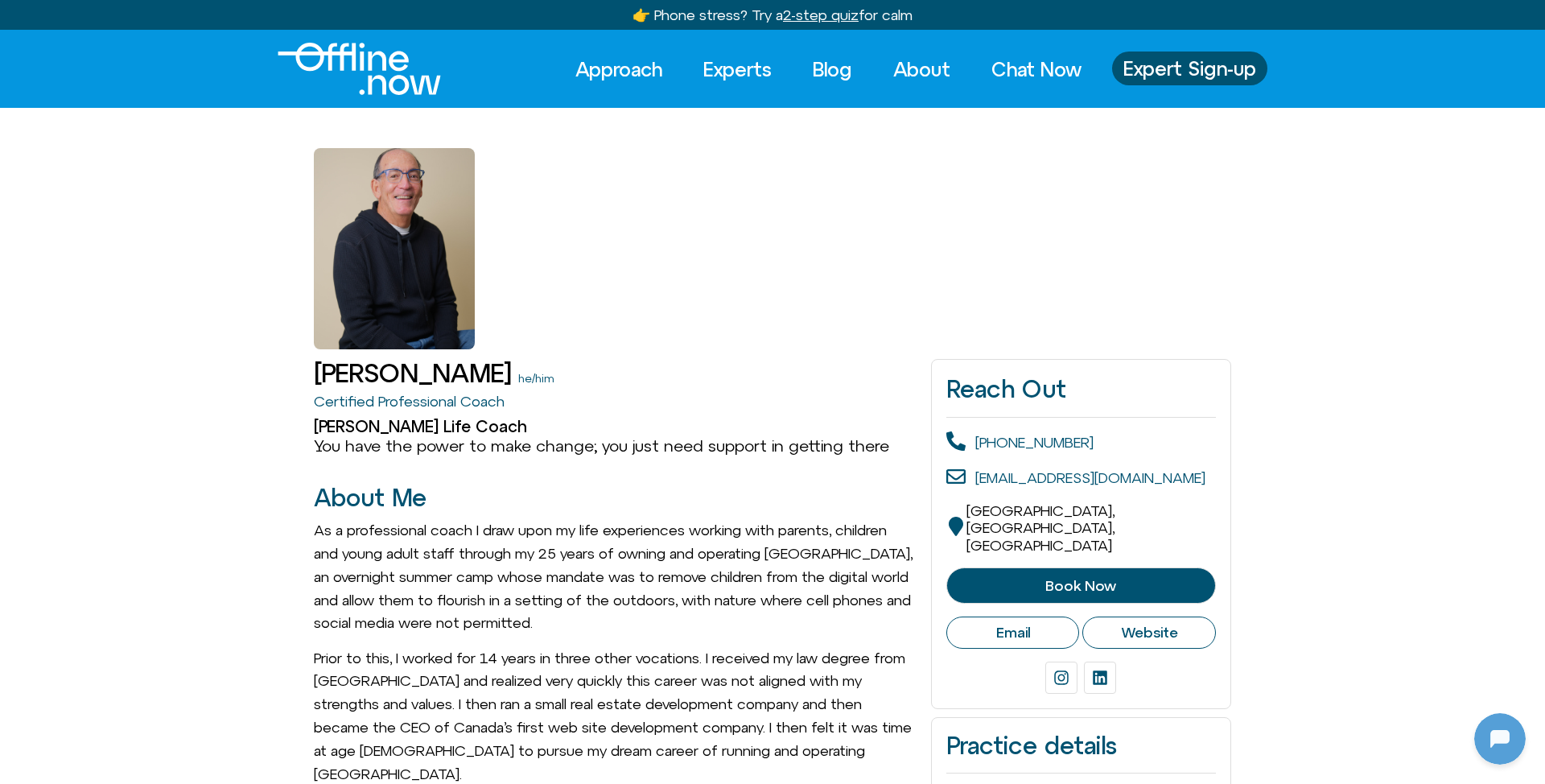
scroll to position [156, 0]
